Goal: Transaction & Acquisition: Subscribe to service/newsletter

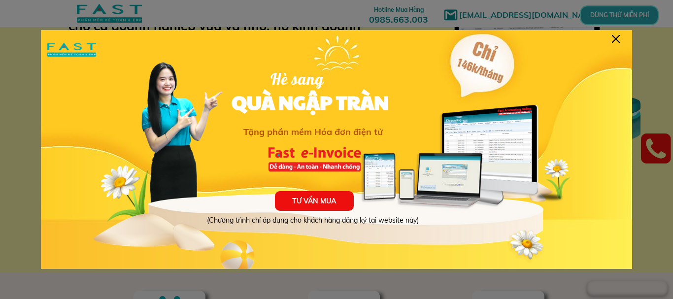
click at [611, 41] on div "TƯ VẤN MUA (Chương trình chỉ áp dụng cho khách hàng đăng ký tại website này) Hè…" at bounding box center [336, 153] width 591 height 246
click at [616, 38] on div at bounding box center [616, 39] width 8 height 8
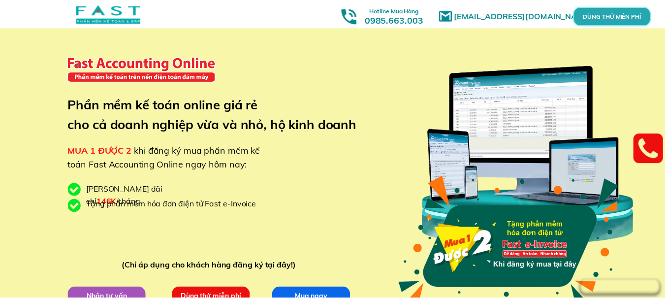
scroll to position [98, 0]
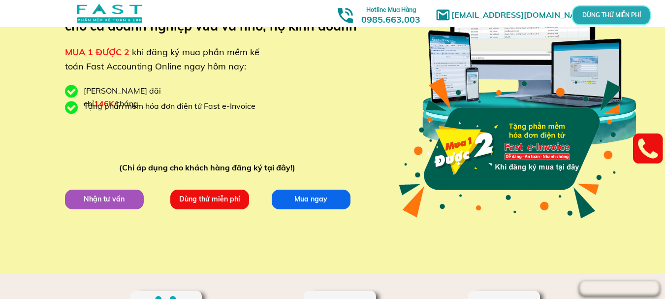
click at [232, 198] on p "Dùng thử miễn phí" at bounding box center [209, 199] width 79 height 20
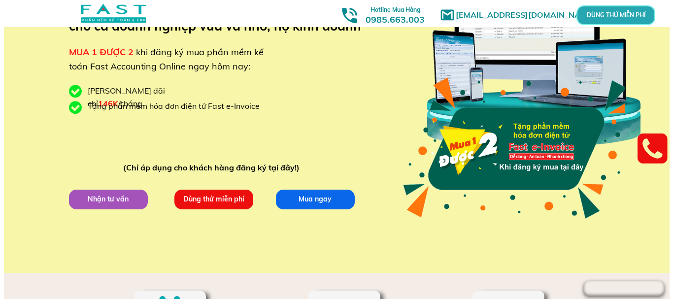
scroll to position [0, 0]
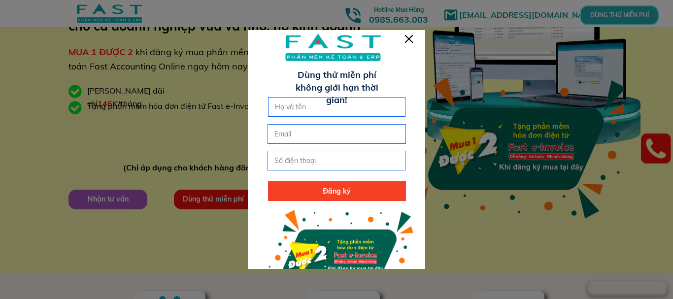
click at [376, 113] on input "text" at bounding box center [336, 107] width 129 height 19
type input "[PERSON_NAME]"
type input "0986942993"
type input "[EMAIL_ADDRESS][DOMAIN_NAME]"
drag, startPoint x: 357, startPoint y: 159, endPoint x: 119, endPoint y: 158, distance: 237.4
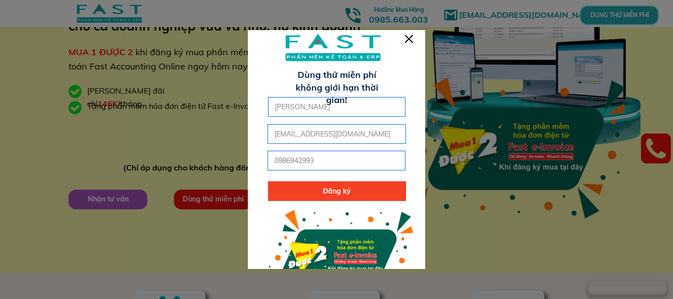
type input "0968680590"
click at [308, 191] on p "Đăng ký" at bounding box center [337, 191] width 138 height 20
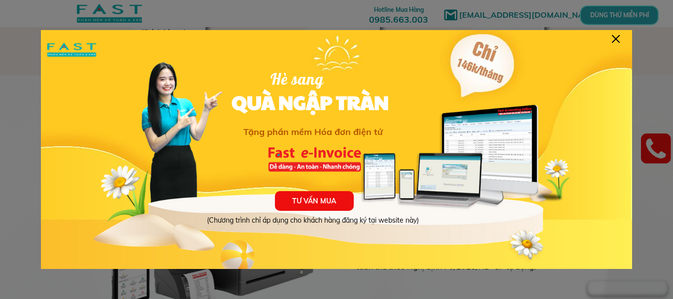
click at [613, 39] on div at bounding box center [616, 39] width 8 height 8
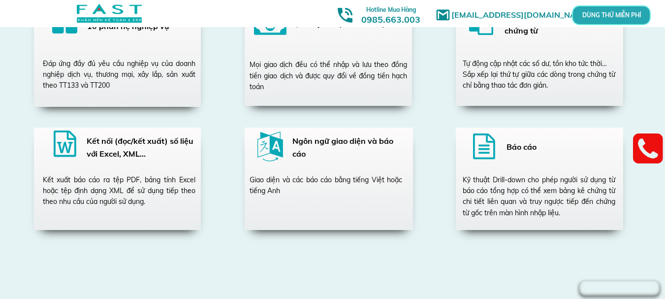
scroll to position [1835, 0]
